Goal: Transaction & Acquisition: Purchase product/service

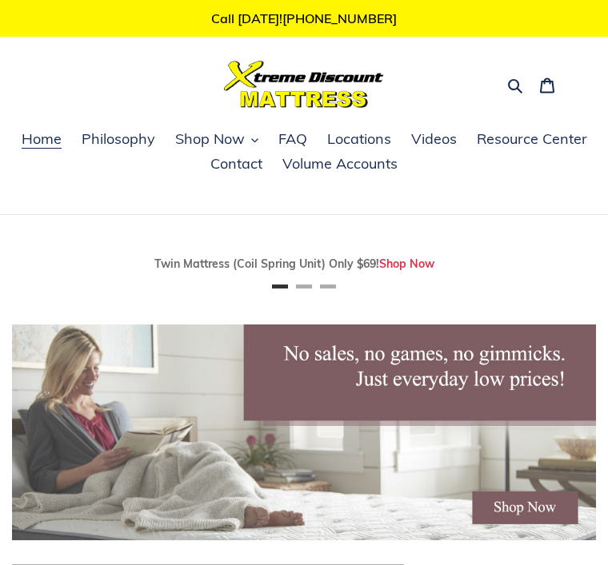
click at [107, 149] on span "Philosophy" at bounding box center [119, 139] width 74 height 19
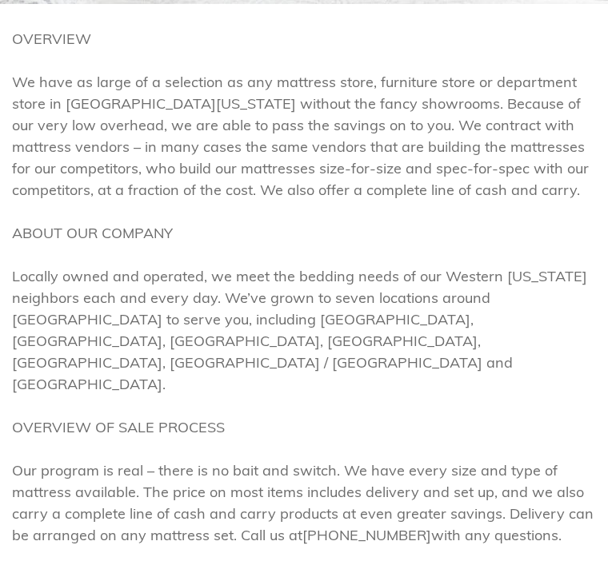
scroll to position [318, 0]
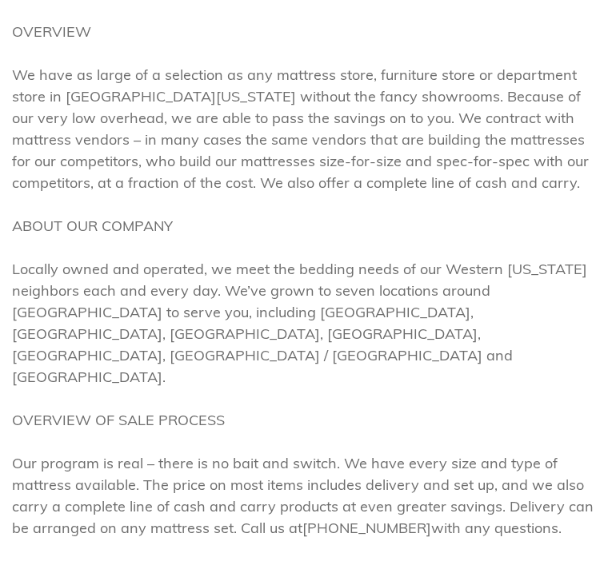
click at [544, 458] on span "OVERVIEW We have as large of a selection as any mattress store, furniture store…" at bounding box center [304, 355] width 584 height 669
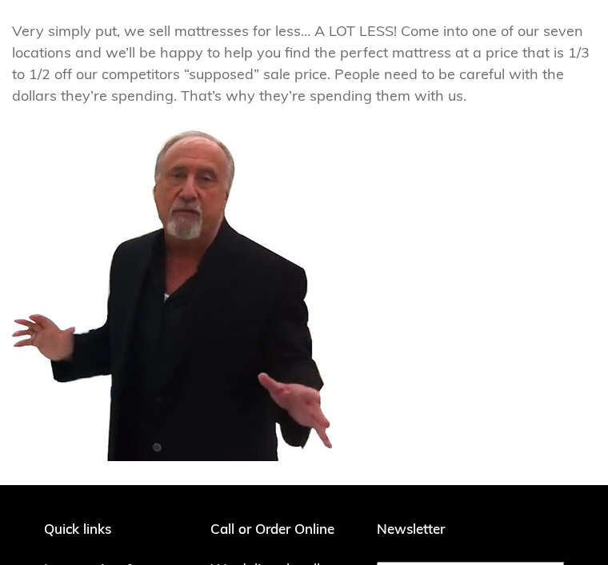
scroll to position [902, 0]
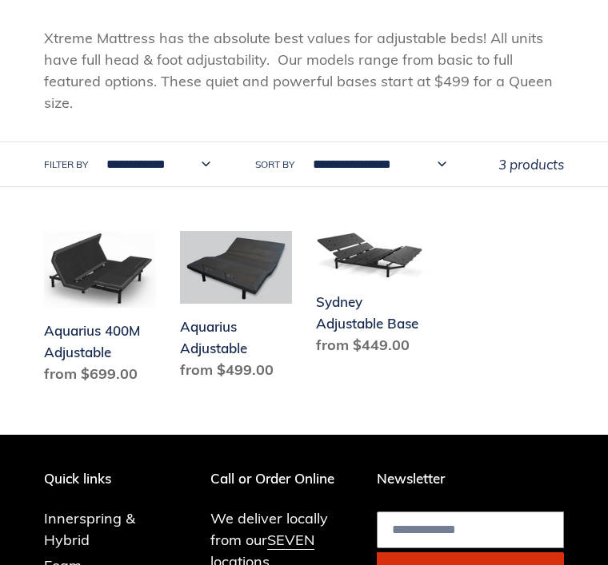
scroll to position [292, 0]
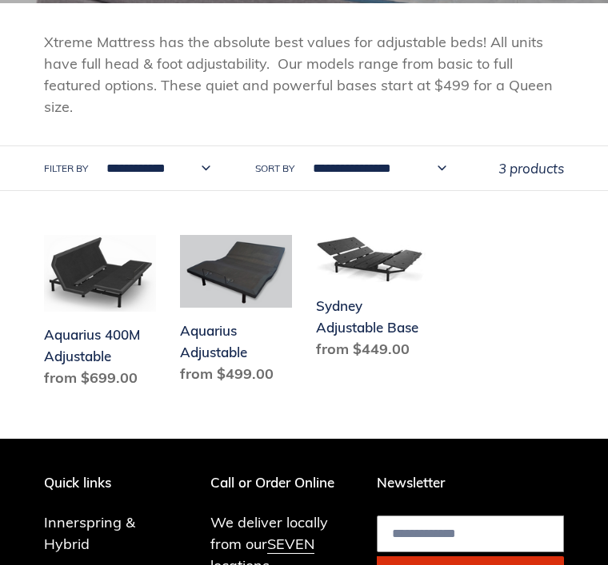
click at [70, 357] on link "Aquarius 400M Adjustable" at bounding box center [100, 315] width 112 height 160
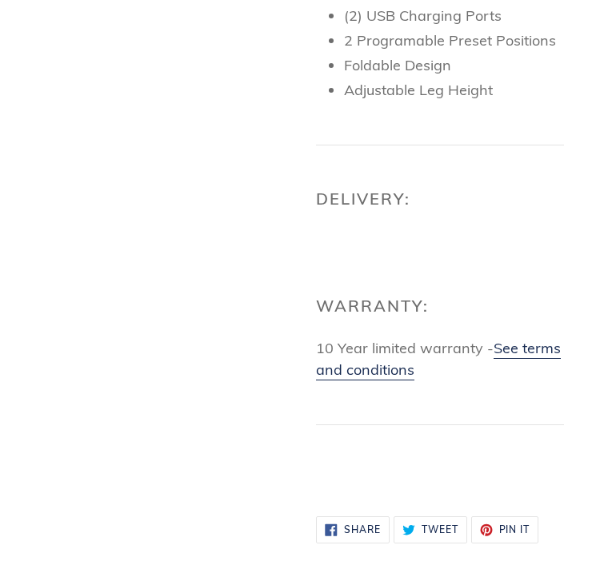
scroll to position [1115, 0]
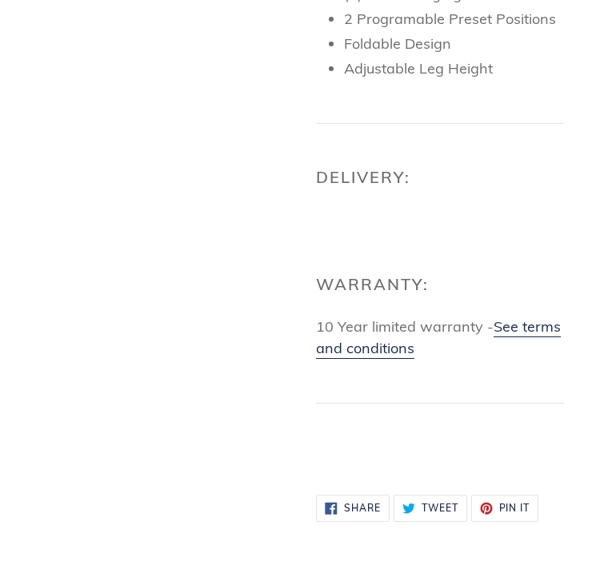
click at [333, 359] on link "See terms and conditions" at bounding box center [438, 338] width 245 height 42
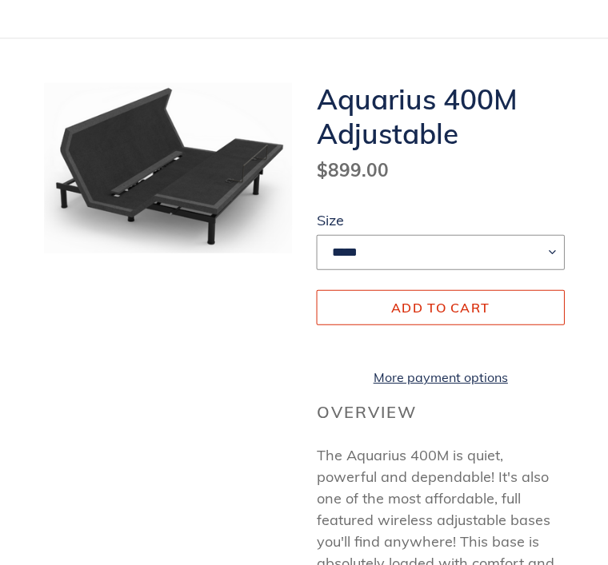
scroll to position [177, 0]
click at [379, 386] on link "More payment options" at bounding box center [440, 376] width 248 height 19
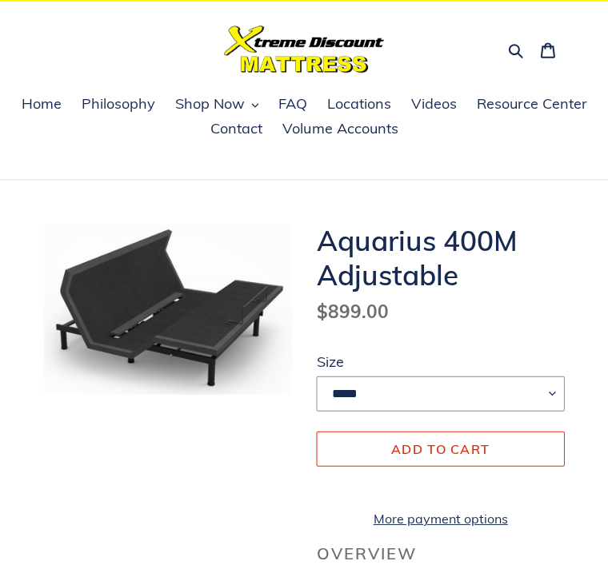
scroll to position [0, 0]
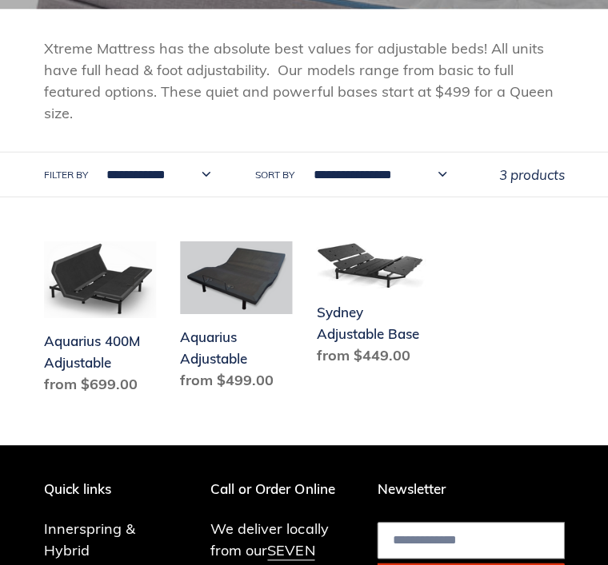
scroll to position [285, 0]
click at [182, 365] on link "Aquarius Adjustable" at bounding box center [236, 319] width 112 height 156
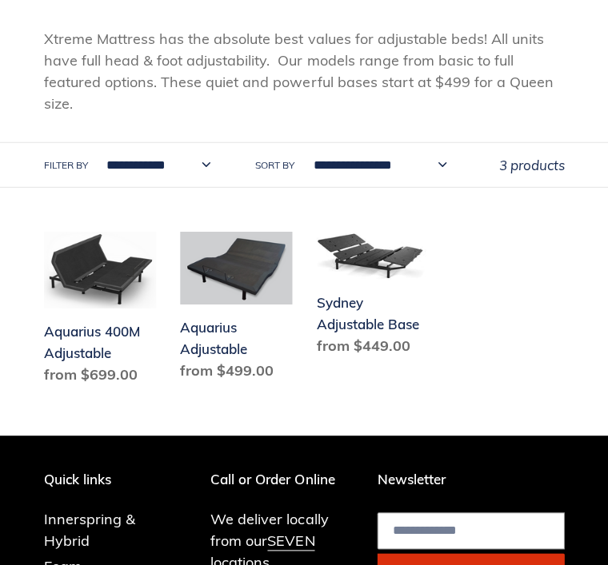
scroll to position [298, 0]
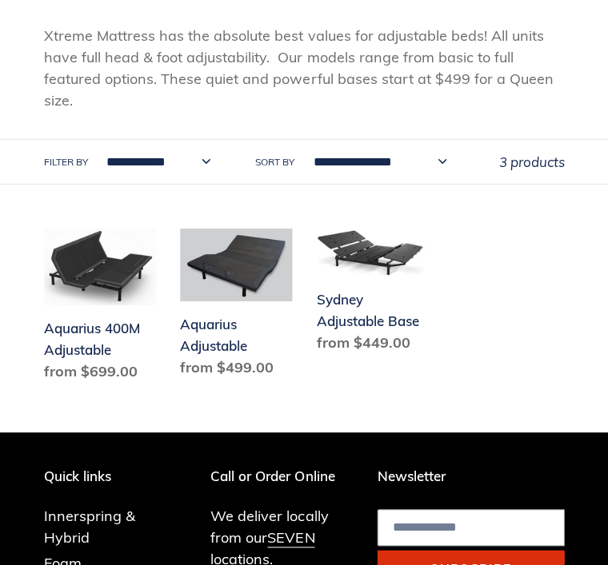
click at [59, 369] on link "Aquarius 400M Adjustable" at bounding box center [100, 309] width 112 height 160
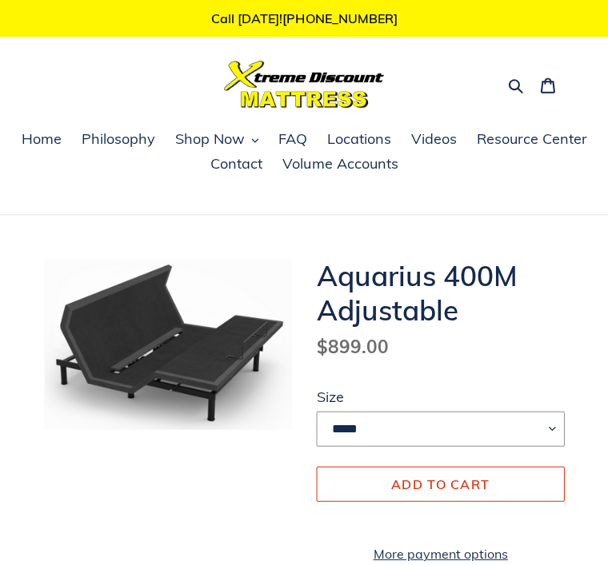
click at [205, 145] on span "Shop Now" at bounding box center [210, 139] width 70 height 19
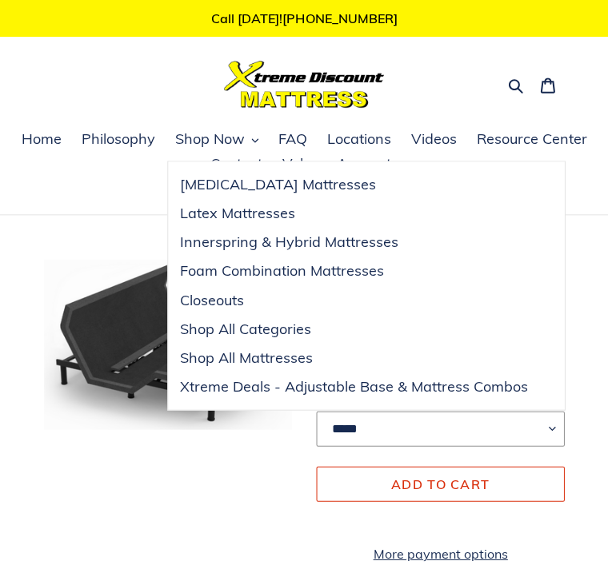
click at [179, 251] on link "Innerspring & Hybrid Mattresses" at bounding box center [354, 242] width 372 height 29
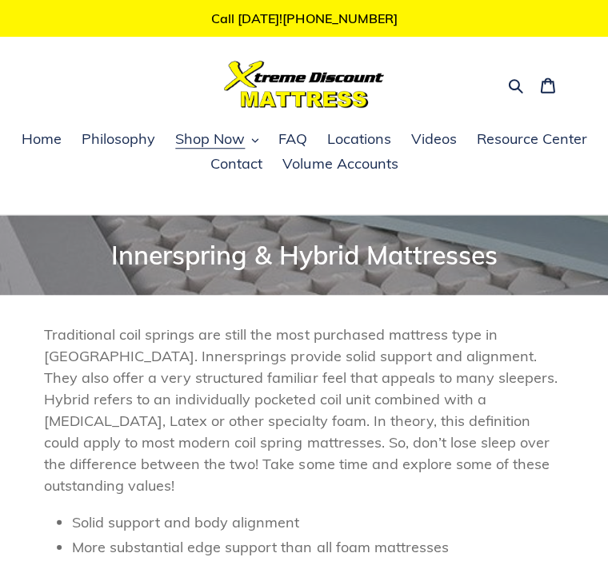
click at [289, 139] on span "FAQ" at bounding box center [292, 139] width 29 height 19
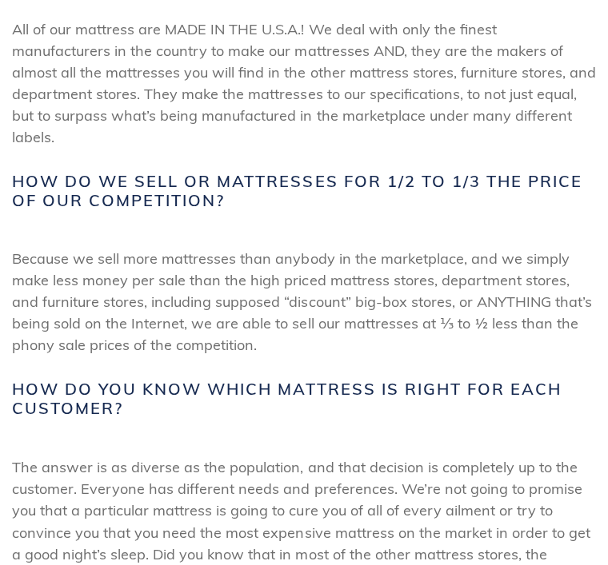
scroll to position [401, 0]
